Goal: Find specific page/section: Find specific page/section

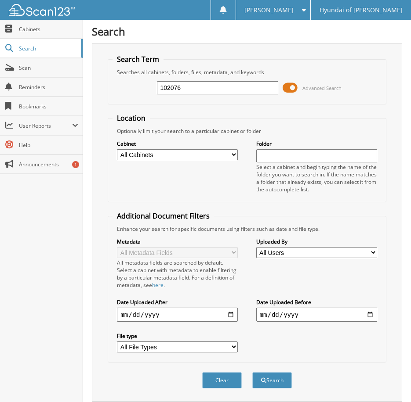
type input "102076"
click at [252, 372] on button "Search" at bounding box center [272, 380] width 40 height 16
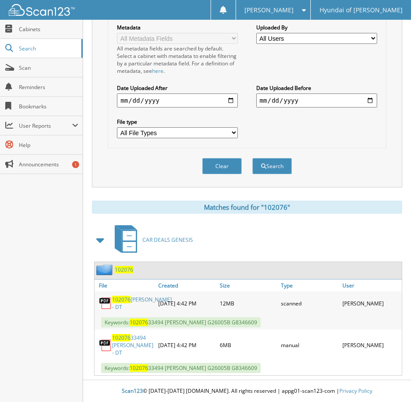
scroll to position [222, 0]
click at [125, 297] on link "102076 ROBERTSON, BRANDON - DT" at bounding box center [142, 303] width 60 height 15
click at [122, 308] on link "102076 ROBERTSON, BRANDON - DT" at bounding box center [142, 303] width 60 height 15
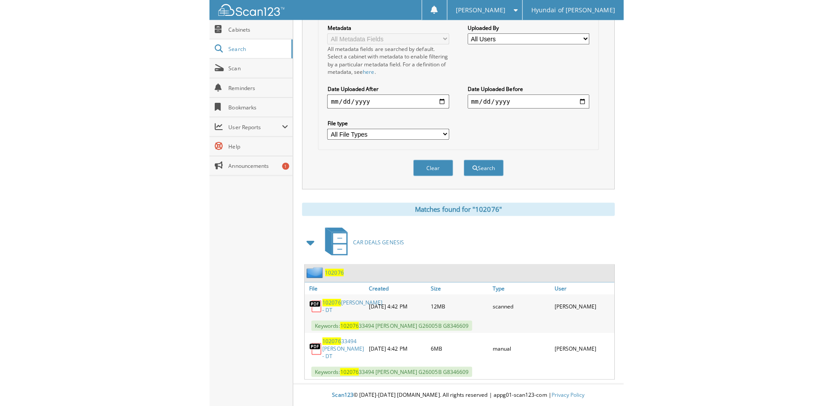
scroll to position [170, 0]
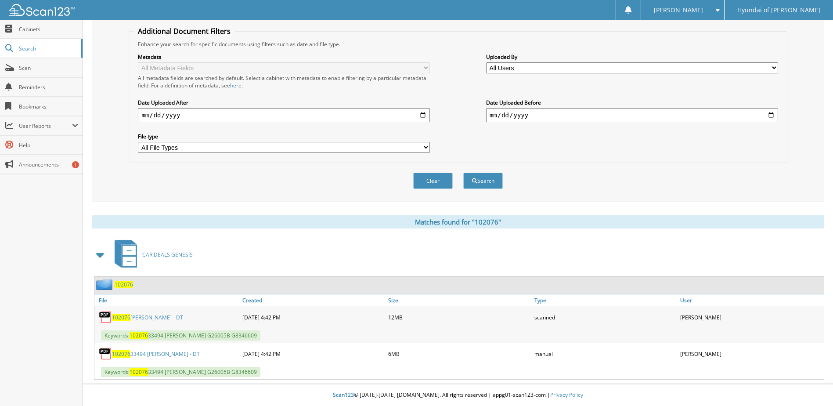
click at [218, 337] on span "Keywords: 102076 33494 ROBERTSON, BRANDON G26005B G8346609" at bounding box center [180, 335] width 159 height 10
click at [125, 286] on span "102076" at bounding box center [124, 284] width 18 height 7
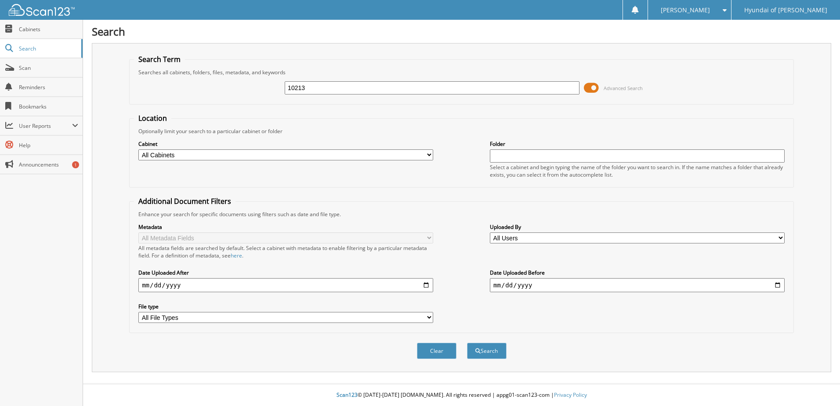
type input "10213"
click at [467, 343] on button "Search" at bounding box center [487, 351] width 40 height 16
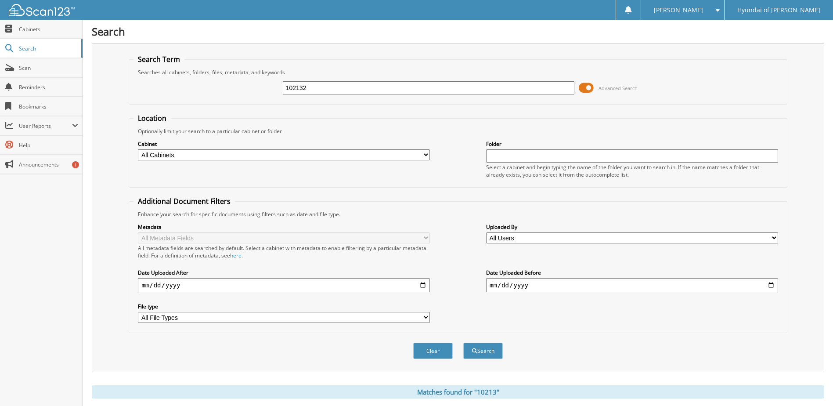
type input "102132"
click at [463, 343] on button "Search" at bounding box center [483, 351] width 40 height 16
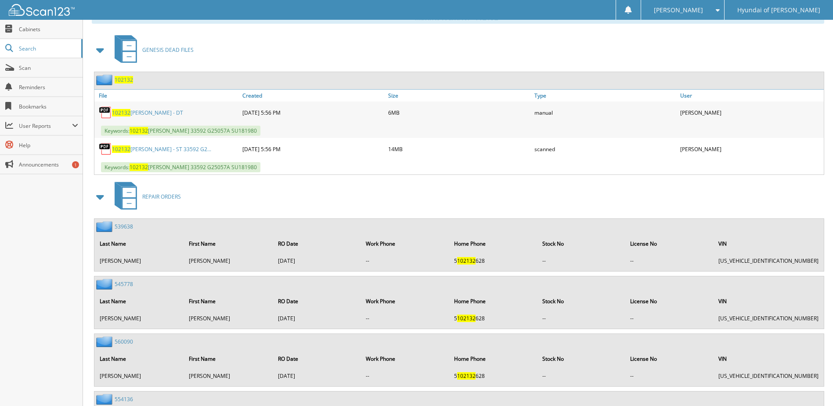
scroll to position [307, 0]
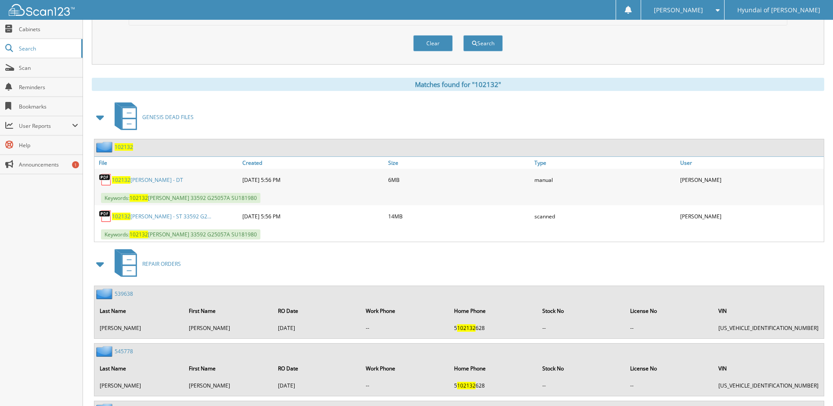
click at [101, 118] on span at bounding box center [100, 117] width 12 height 16
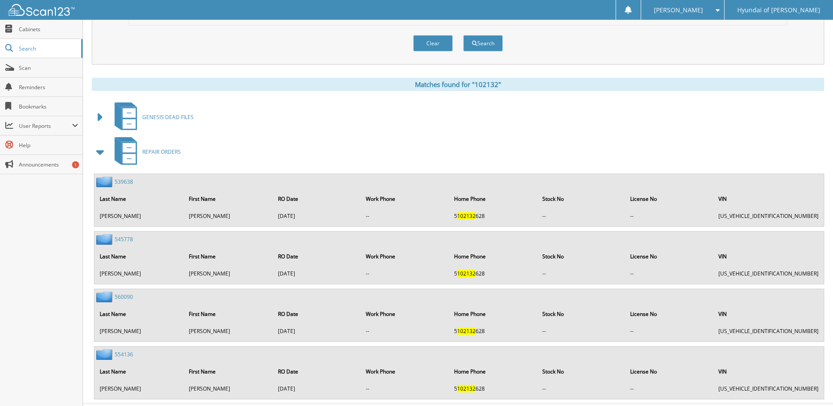
click at [129, 119] on icon at bounding box center [129, 118] width 16 height 23
